Goal: Task Accomplishment & Management: Complete application form

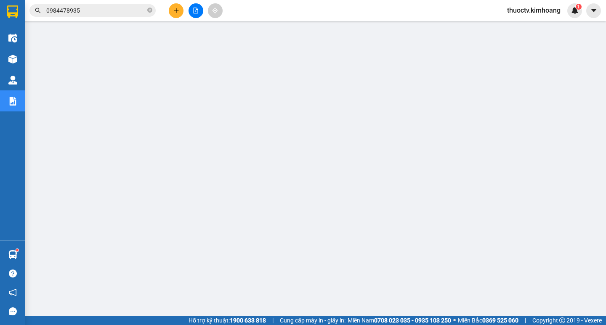
click at [87, 11] on input "0984478935" at bounding box center [95, 10] width 99 height 9
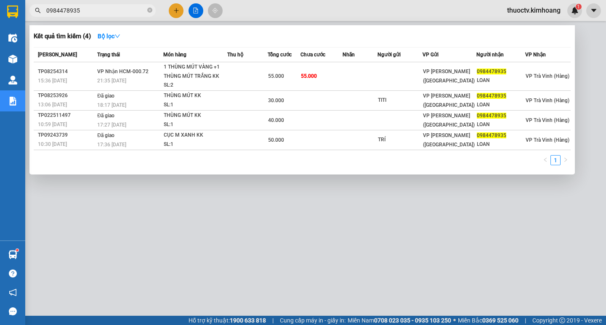
click at [87, 11] on input "0984478935" at bounding box center [95, 10] width 99 height 9
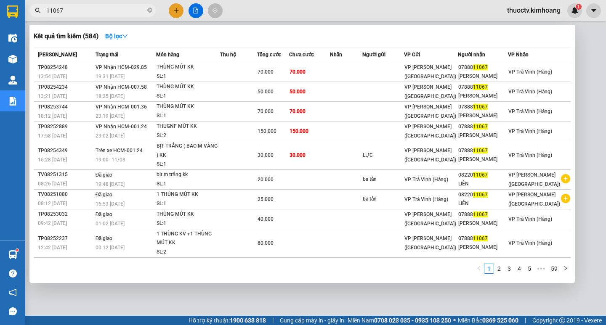
click at [574, 35] on div "Kết quả tìm kiếm ( 584 ) Bộ lọc Mã ĐH Trạng thái Món hàng Thu hộ Tổng cước Chưa…" at bounding box center [302, 154] width 546 height 258
drag, startPoint x: 576, startPoint y: 33, endPoint x: 69, endPoint y: 9, distance: 506.7
click at [69, 8] on input "11067" at bounding box center [95, 10] width 99 height 9
click at [66, 10] on input "11067" at bounding box center [95, 10] width 99 height 9
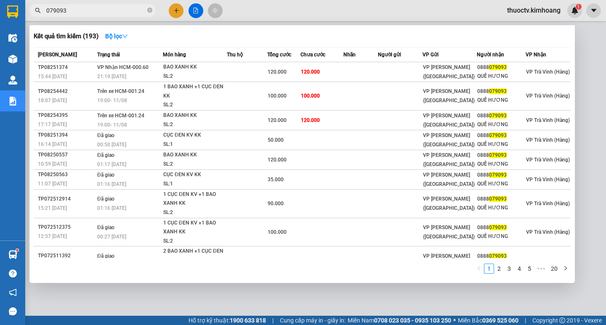
type input "079093"
click at [72, 10] on input "079093" at bounding box center [95, 10] width 99 height 9
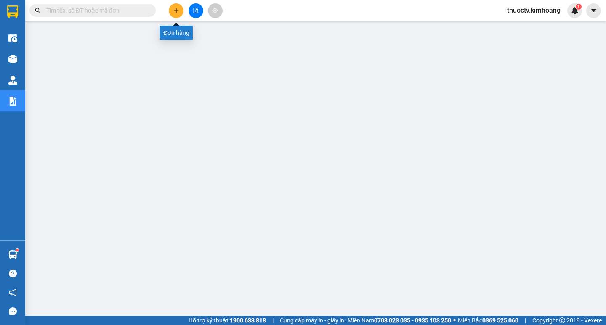
click at [175, 11] on icon "plus" at bounding box center [176, 10] width 5 height 0
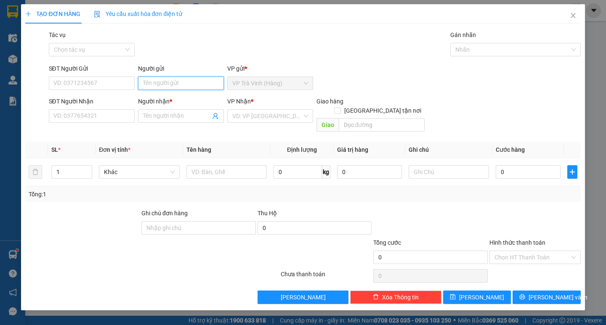
click at [175, 85] on input "Người gửi" at bounding box center [181, 83] width 86 height 13
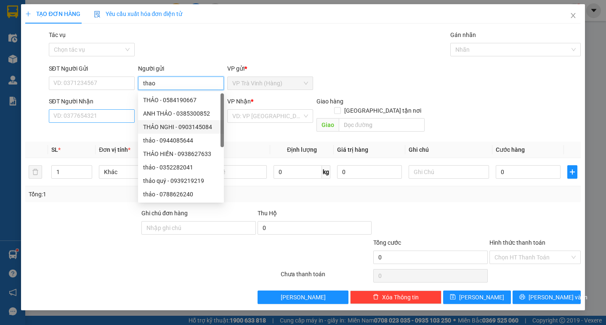
type input "thao"
click at [97, 116] on input "SĐT Người Nhận" at bounding box center [92, 115] width 86 height 13
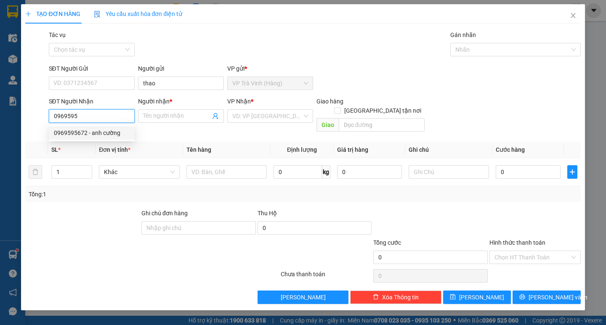
click at [93, 133] on div "0969595672 - anh cường" at bounding box center [92, 132] width 76 height 9
type input "0969595672"
type input "anh cường"
type input "210.000"
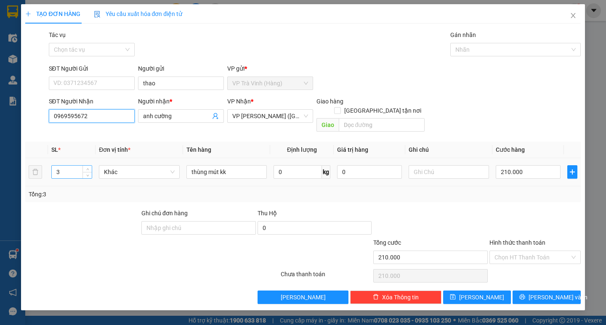
type input "0969595672"
click at [63, 166] on input "3" at bounding box center [72, 172] width 40 height 13
type input "2"
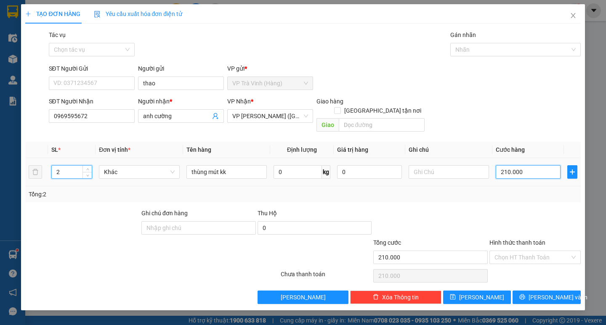
click at [530, 165] on input "210.000" at bounding box center [528, 171] width 65 height 13
type input "1"
type input "13"
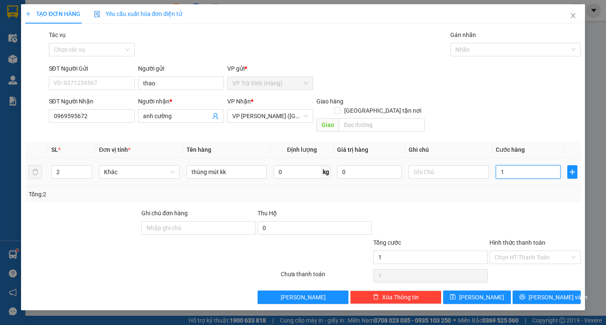
type input "13"
type input "130"
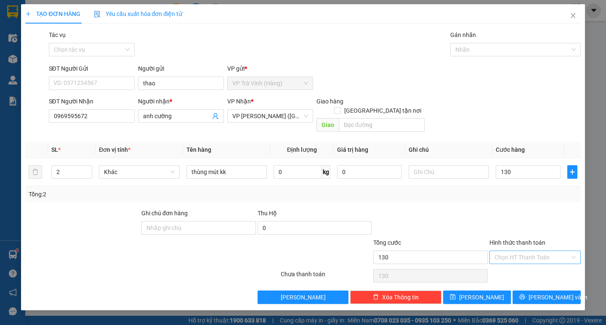
type input "130.000"
click at [521, 251] on input "Hình thức thanh toán" at bounding box center [532, 257] width 75 height 13
click at [509, 266] on div "Tại văn phòng" at bounding box center [535, 265] width 81 height 9
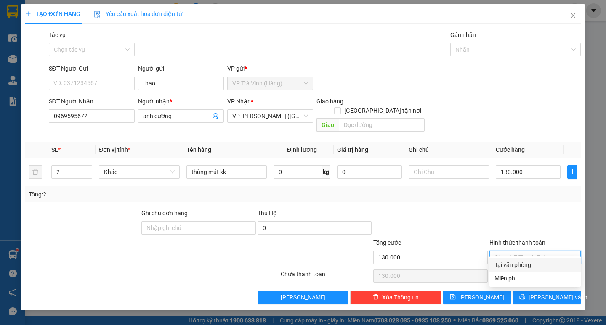
type input "0"
click at [552, 293] on span "[PERSON_NAME] và In" at bounding box center [558, 297] width 59 height 9
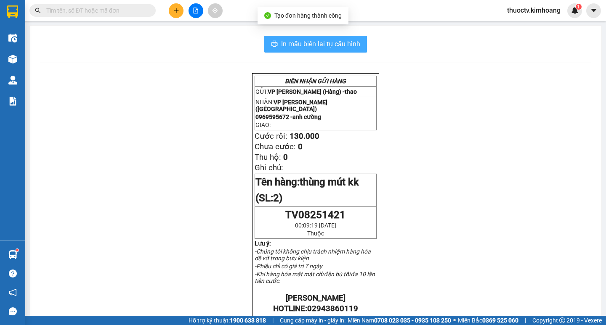
click at [285, 42] on span "In mẫu biên lai tự cấu hình" at bounding box center [320, 44] width 79 height 11
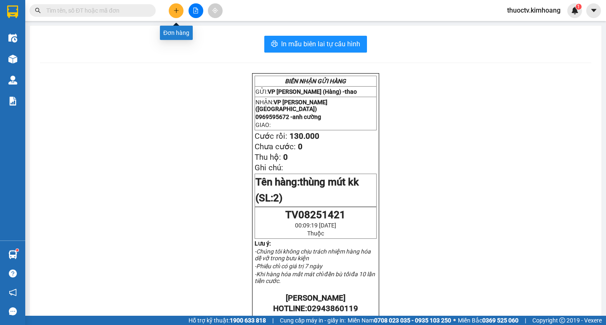
click at [177, 13] on icon "plus" at bounding box center [176, 11] width 6 height 6
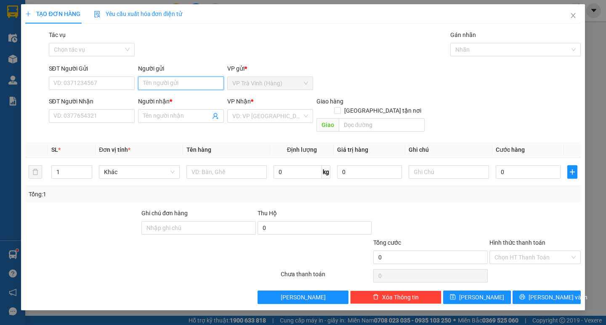
click at [168, 84] on input "Người gửi" at bounding box center [181, 83] width 86 height 13
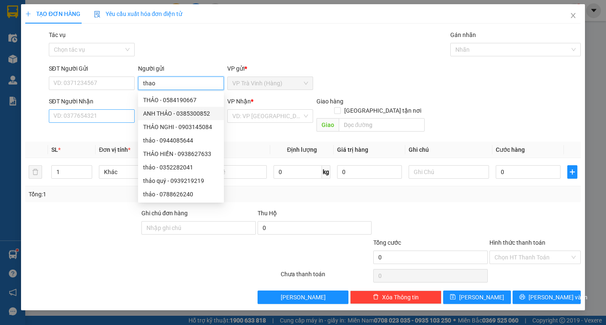
type input "thao"
click at [103, 119] on input "SĐT Người Nhận" at bounding box center [92, 115] width 86 height 13
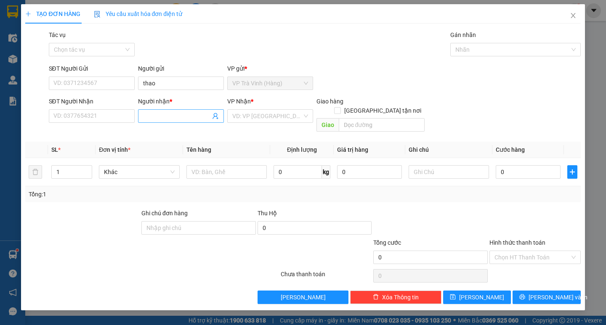
click at [160, 119] on input "Người nhận *" at bounding box center [176, 116] width 67 height 9
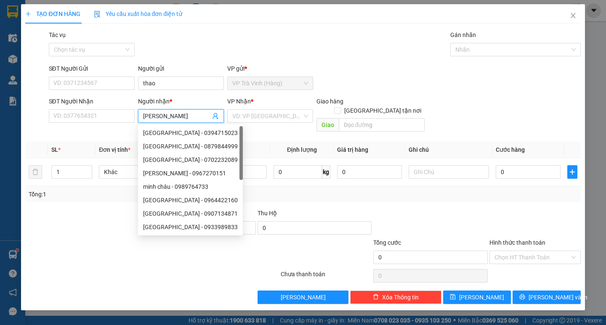
type input "[PERSON_NAME]"
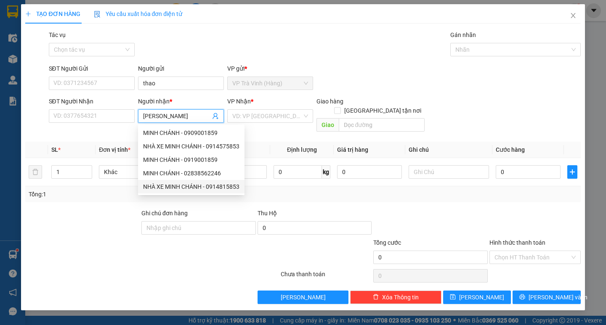
click at [169, 187] on div "NHÀ XE MINH CHÁNH - 0914815853" at bounding box center [191, 186] width 96 height 9
type input "0914815853"
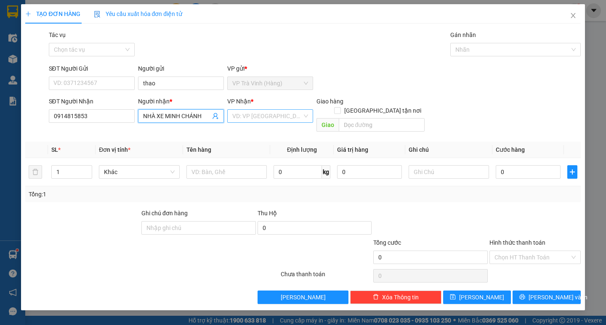
type input "NHÀ XE MINH CHÁNH"
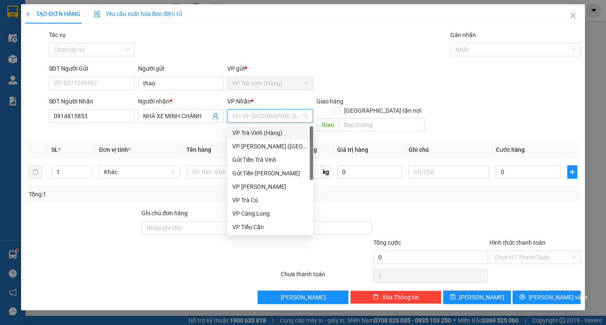
drag, startPoint x: 272, startPoint y: 120, endPoint x: 260, endPoint y: 129, distance: 14.7
click at [271, 120] on input "search" at bounding box center [267, 116] width 70 height 13
click at [248, 147] on div "VP [PERSON_NAME] ([GEOGRAPHIC_DATA])" at bounding box center [270, 146] width 76 height 9
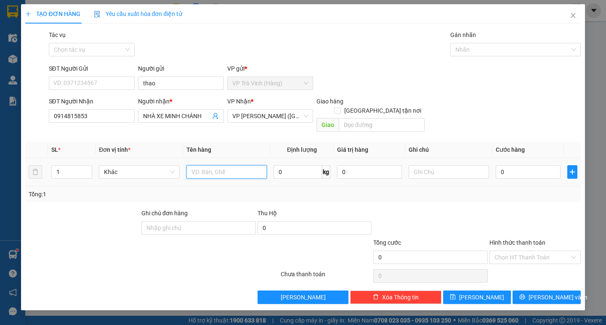
click at [222, 165] on input "text" at bounding box center [227, 171] width 80 height 13
type input "thùng mút kk"
click at [503, 165] on input "0" at bounding box center [528, 171] width 65 height 13
type input "7"
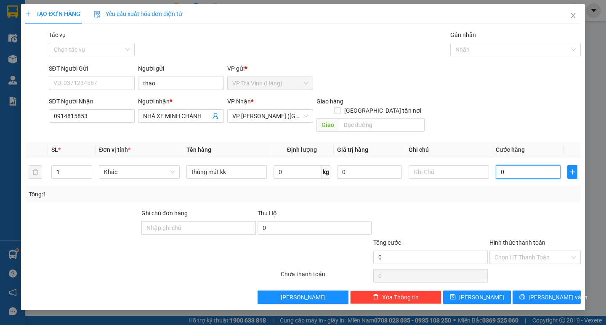
type input "7"
type input "70"
type input "70.000"
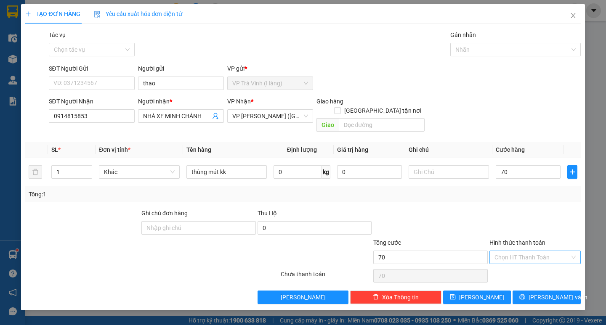
type input "70.000"
click at [520, 251] on input "Hình thức thanh toán" at bounding box center [532, 257] width 75 height 13
click at [521, 264] on div "Tại văn phòng" at bounding box center [535, 265] width 81 height 9
type input "0"
click at [540, 293] on span "[PERSON_NAME] và In" at bounding box center [558, 297] width 59 height 9
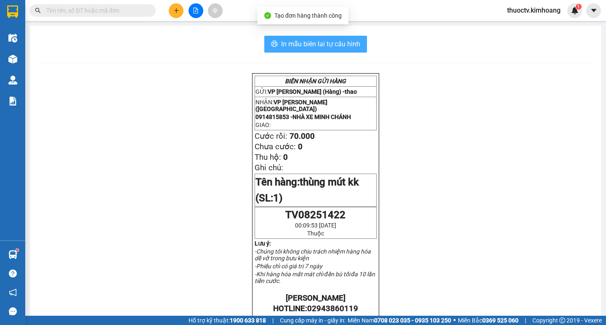
click at [281, 45] on span "In mẫu biên lai tự cấu hình" at bounding box center [320, 44] width 79 height 11
